Goal: Information Seeking & Learning: Learn about a topic

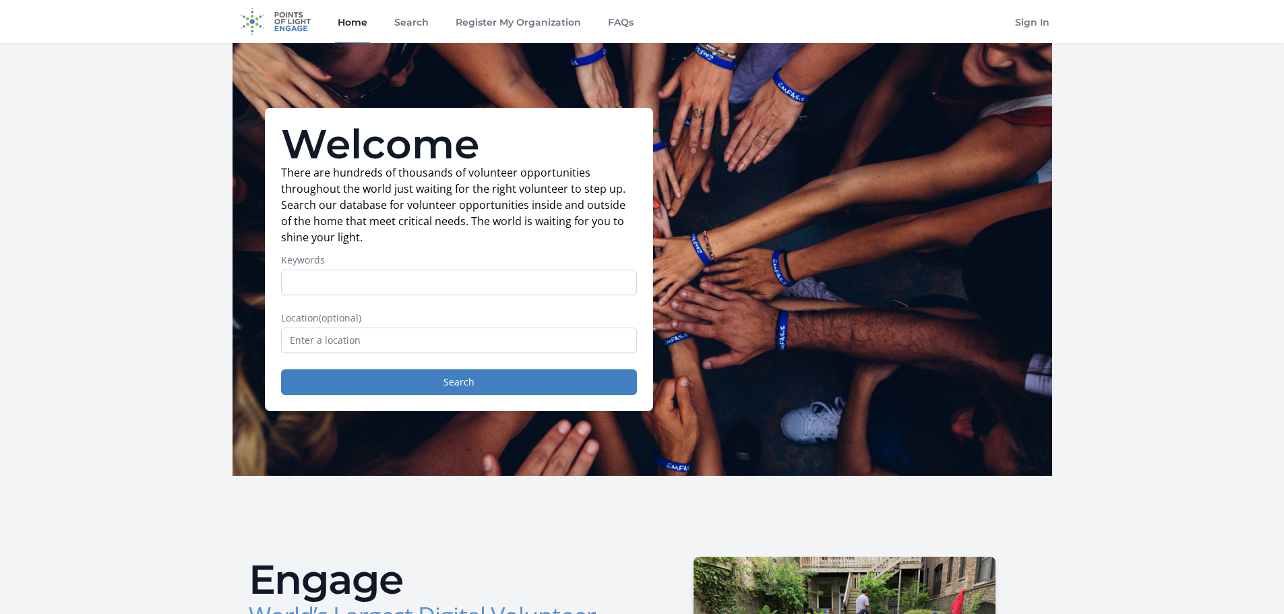
click at [279, 18] on img at bounding box center [276, 21] width 87 height 43
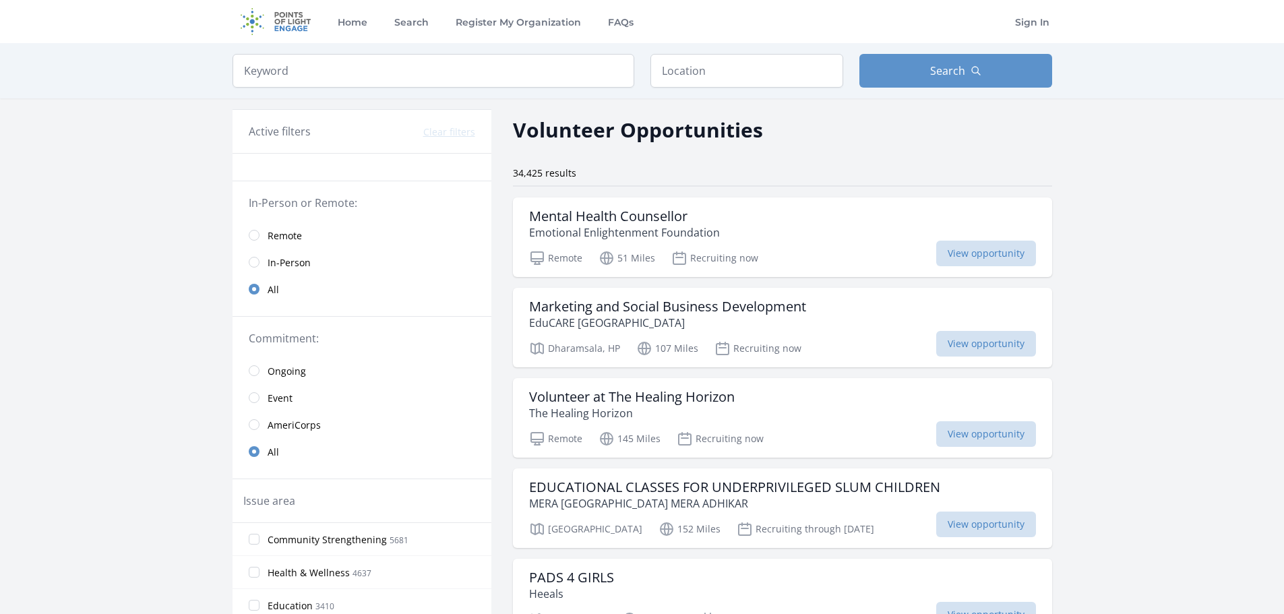
click at [274, 235] on span "Remote" at bounding box center [285, 235] width 34 height 13
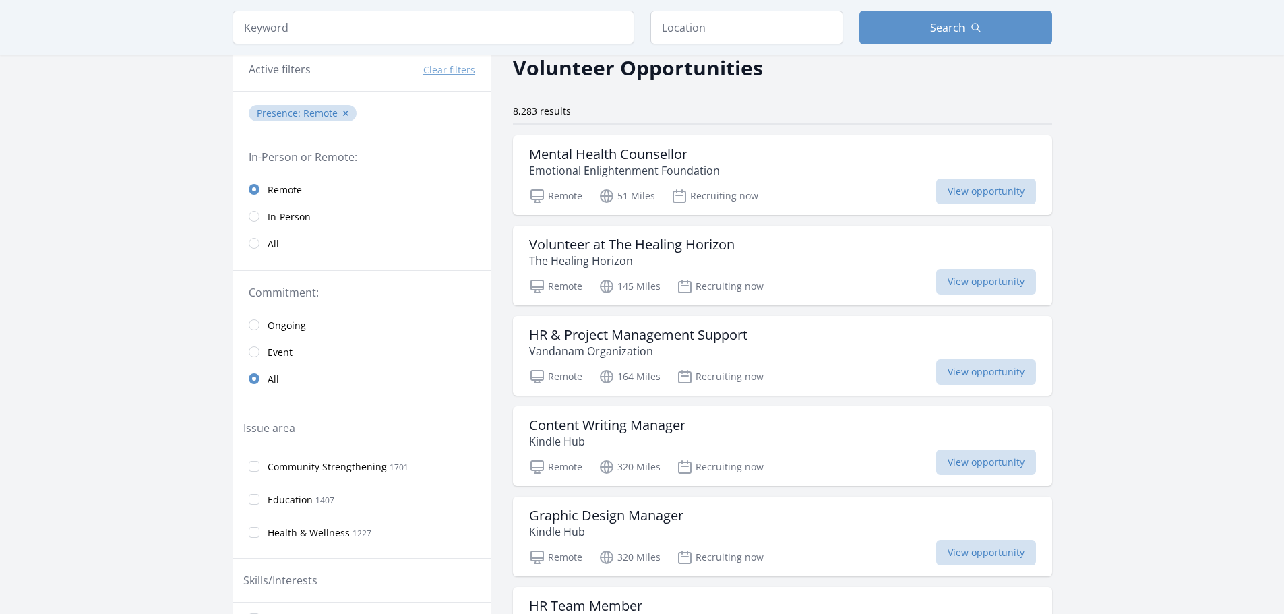
scroll to position [135, 0]
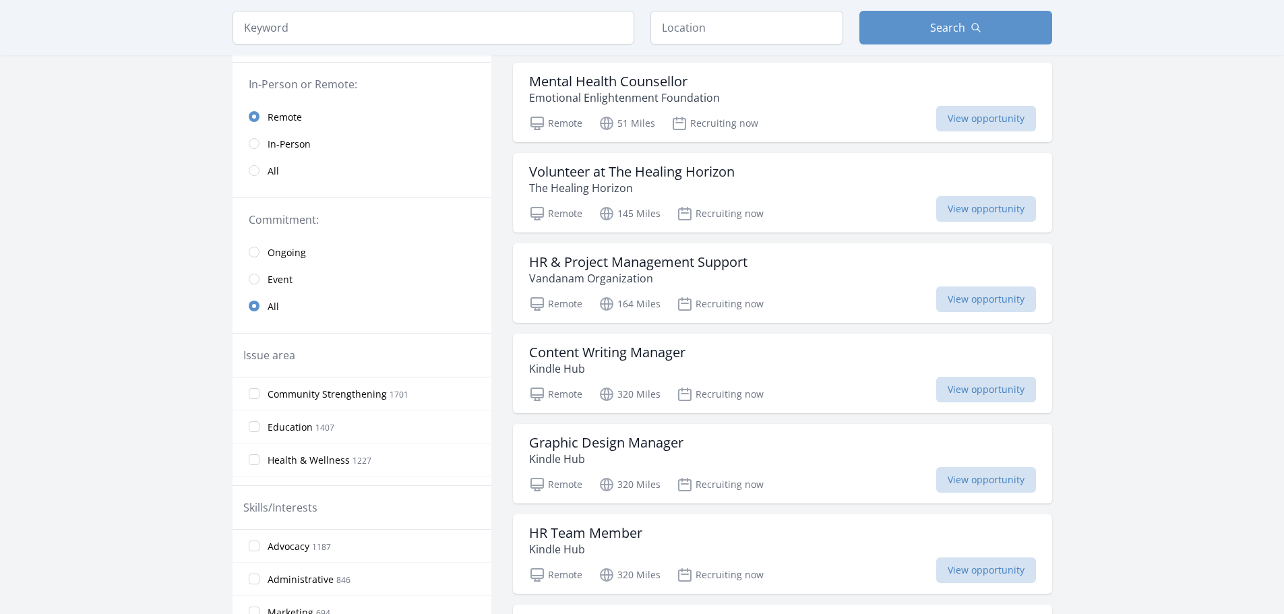
click at [284, 254] on span "Ongoing" at bounding box center [287, 252] width 38 height 13
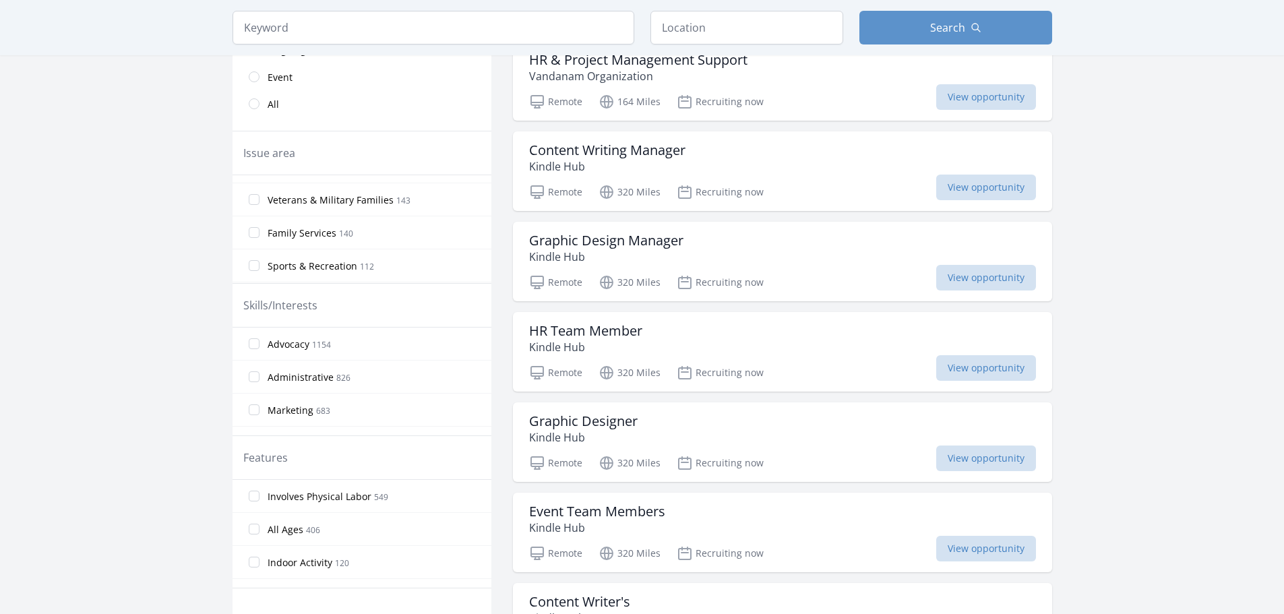
scroll to position [379, 0]
click at [255, 210] on input "Veterans & Military Families 143" at bounding box center [254, 209] width 11 height 11
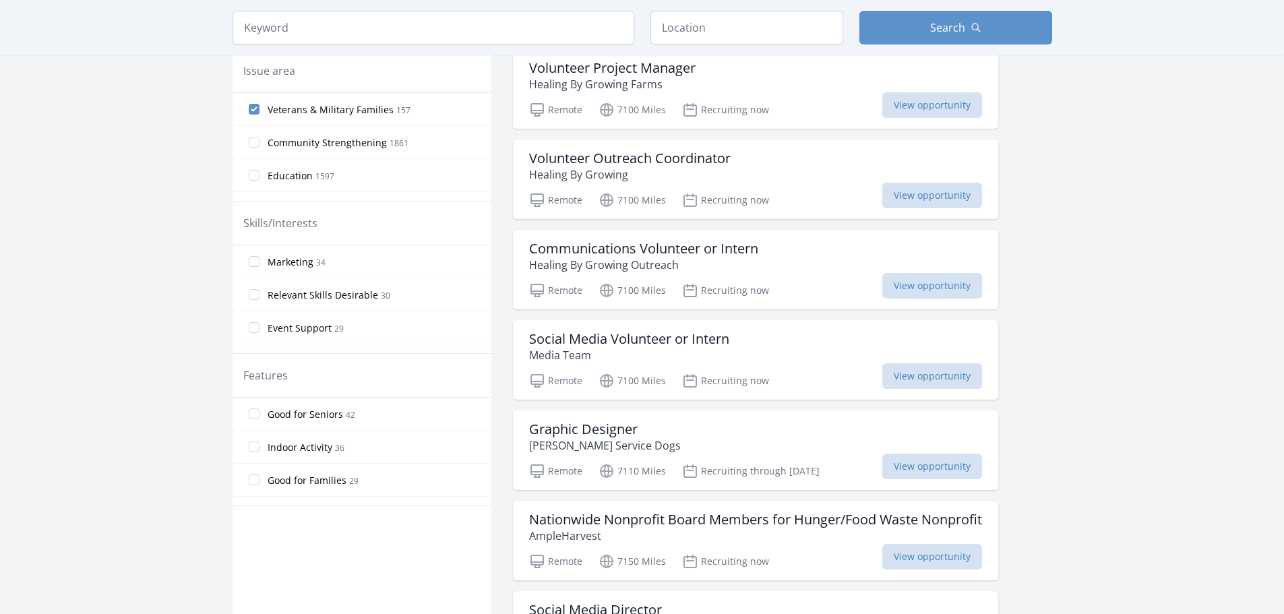
scroll to position [472, 0]
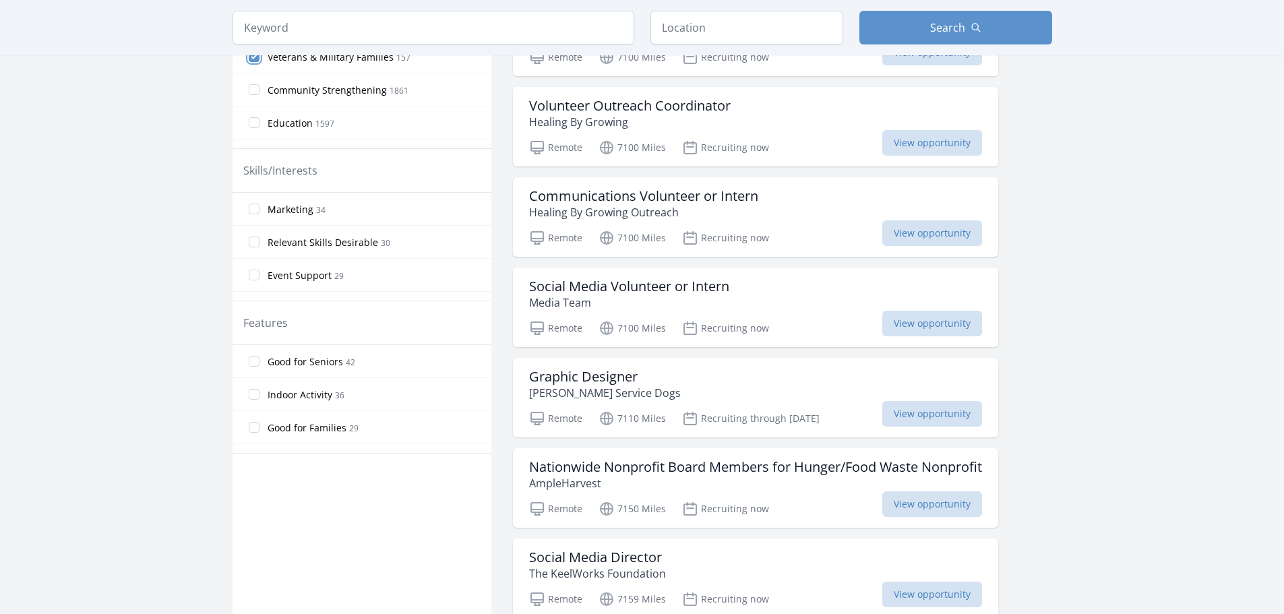
click at [253, 57] on input "Veterans & Military Families 157" at bounding box center [254, 56] width 11 height 11
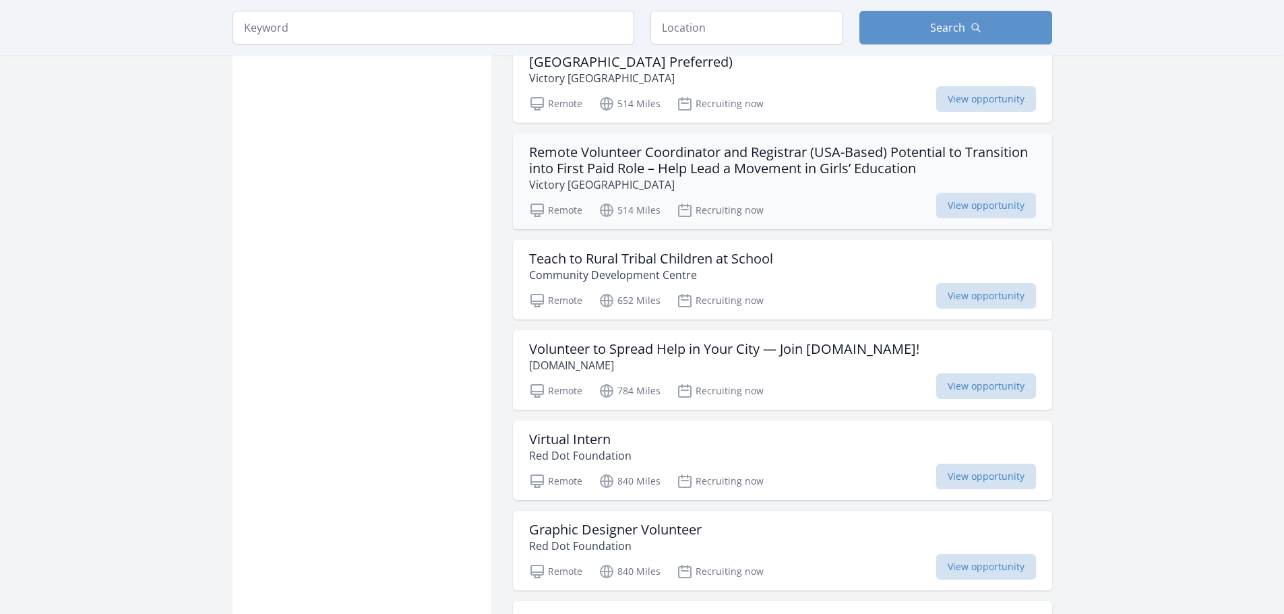
scroll to position [1348, 0]
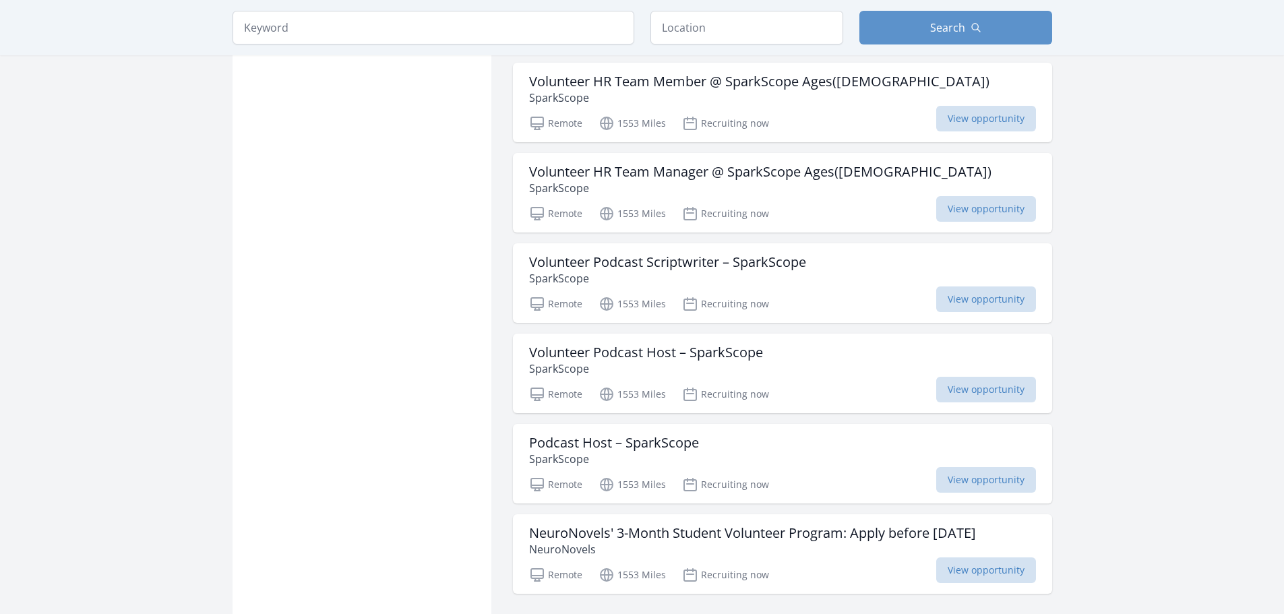
scroll to position [3505, 0]
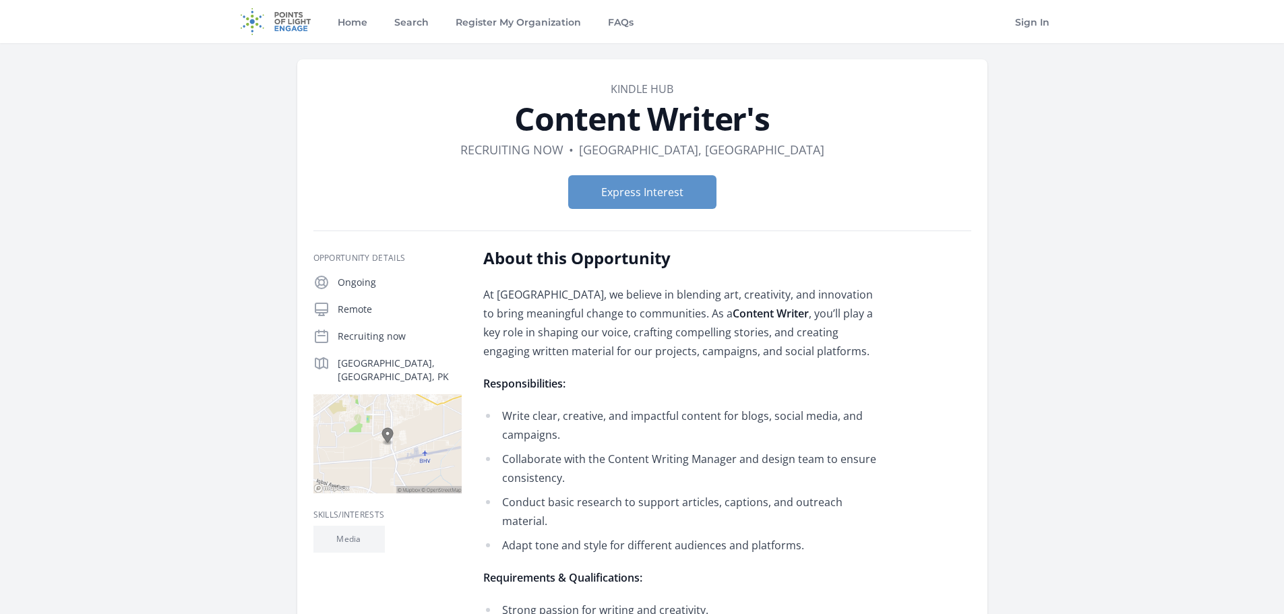
click at [653, 148] on dd "Bahawalpur, Punjab" at bounding box center [701, 149] width 245 height 19
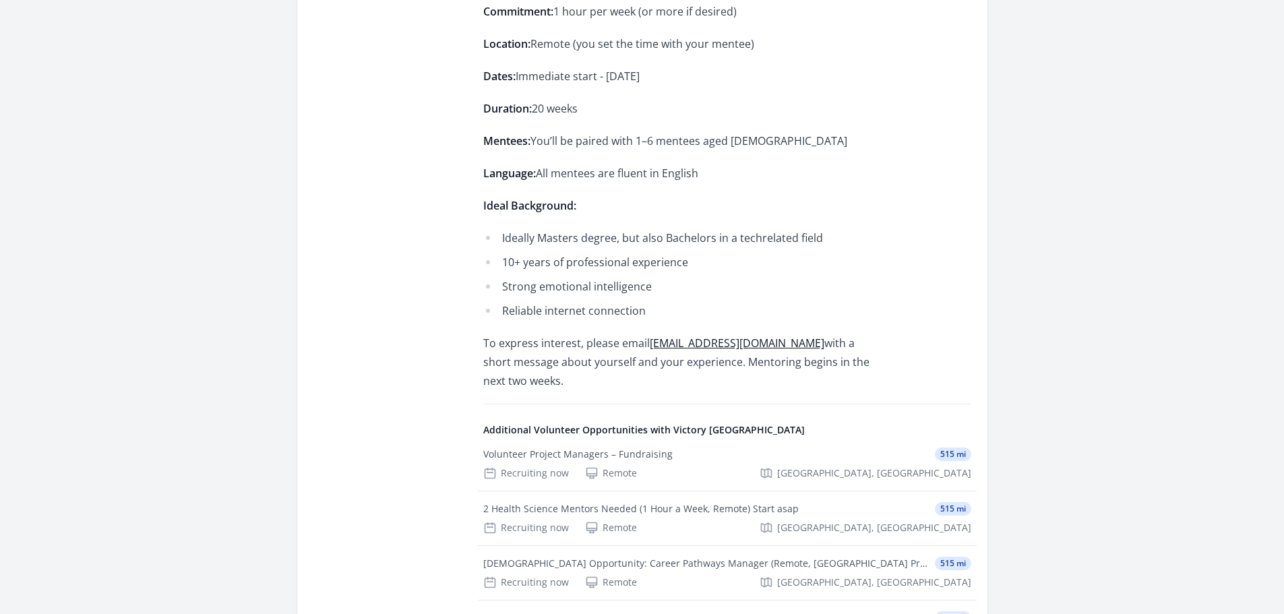
scroll to position [741, 0]
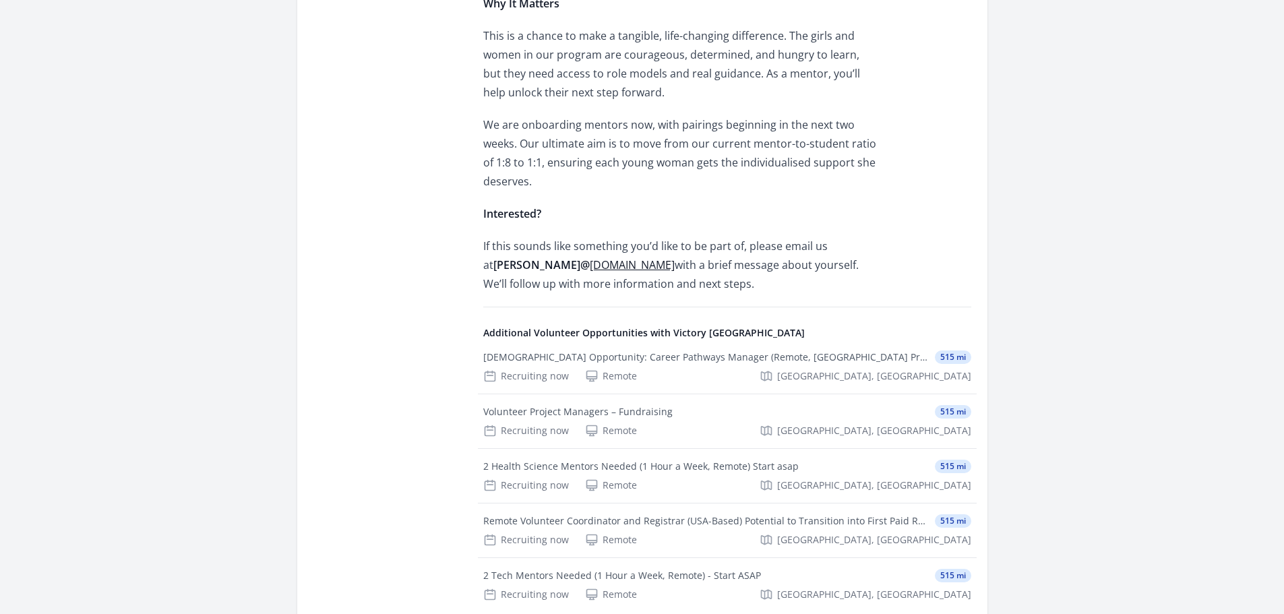
scroll to position [1483, 0]
